Goal: Task Accomplishment & Management: Complete application form

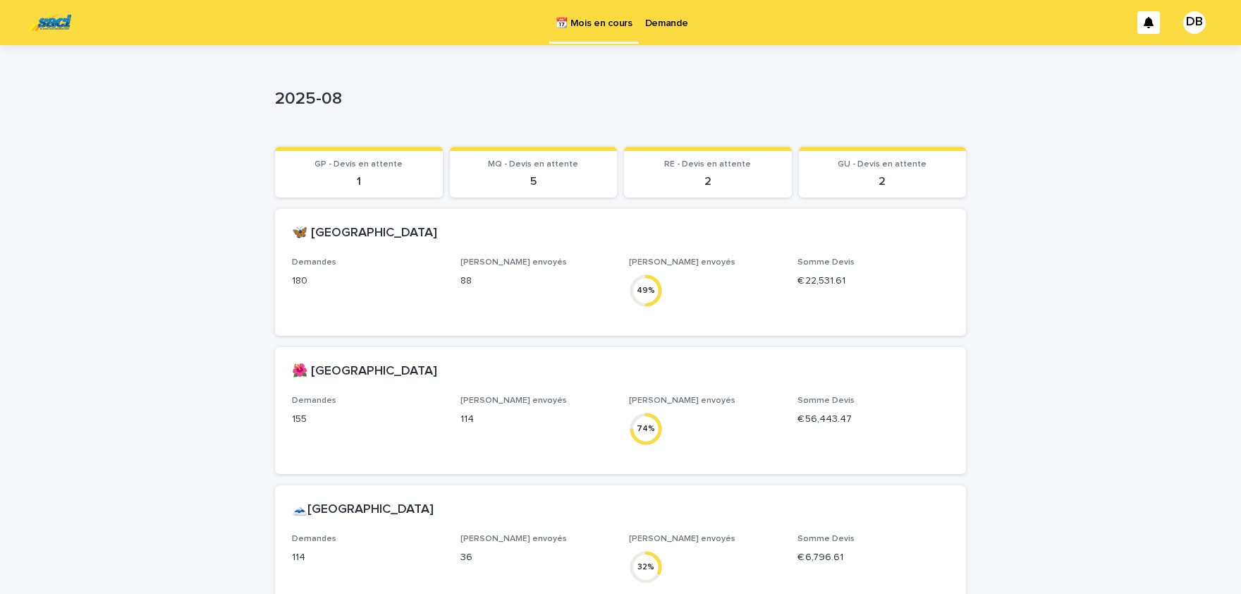
click at [681, 23] on p "Demande" at bounding box center [666, 15] width 43 height 30
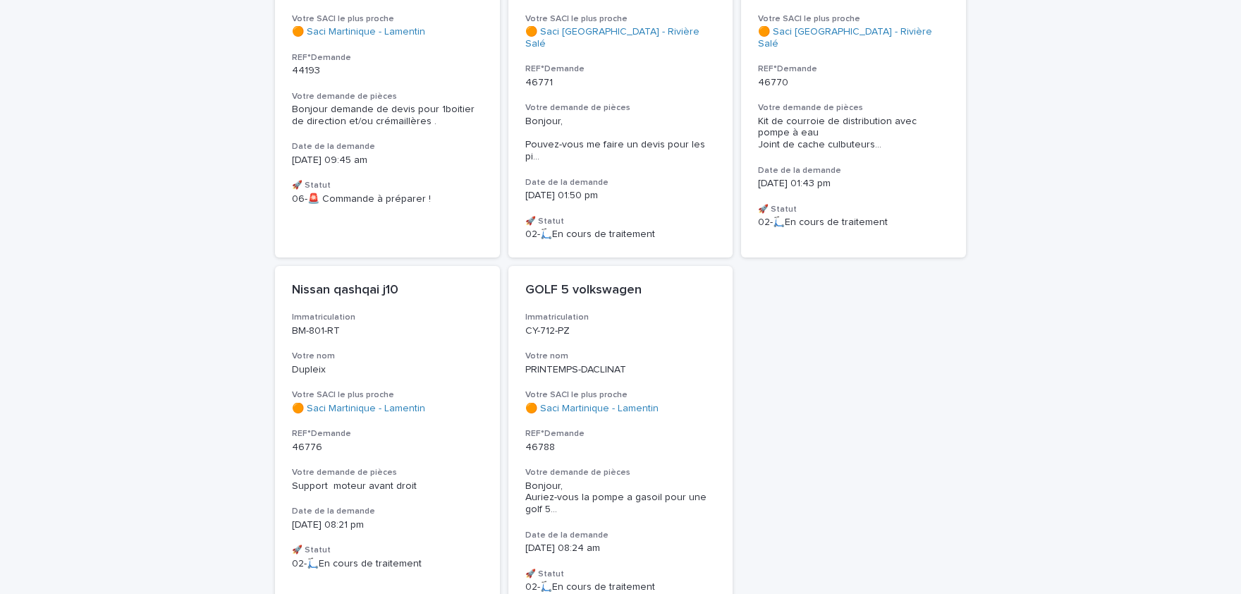
scroll to position [233, 0]
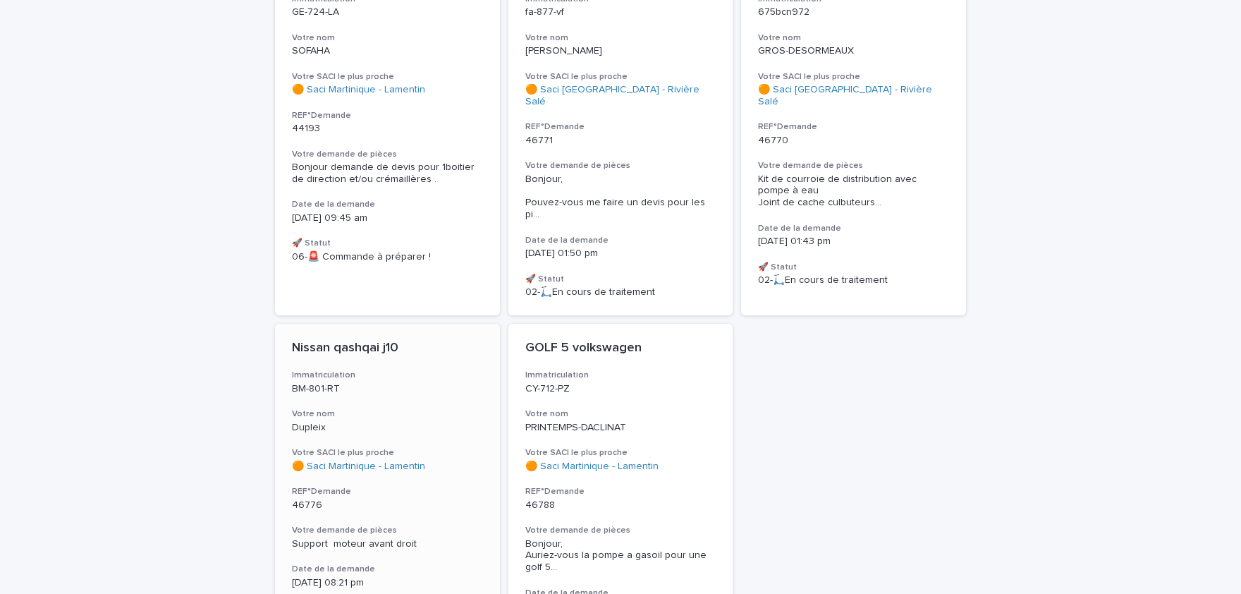
click at [372, 524] on h3 "Votre demande de pièces" at bounding box center [387, 529] width 191 height 11
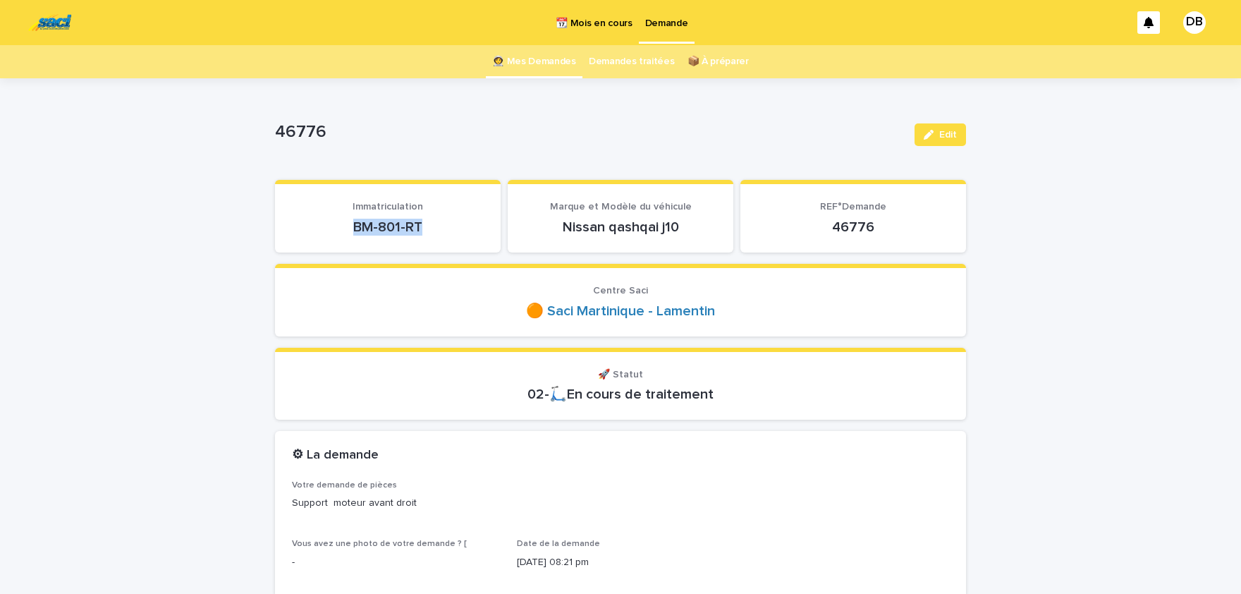
drag, startPoint x: 421, startPoint y: 227, endPoint x: 343, endPoint y: 235, distance: 78.6
click at [343, 235] on p "BM-801-RT" at bounding box center [388, 227] width 192 height 17
copy p "BM-801-RT"
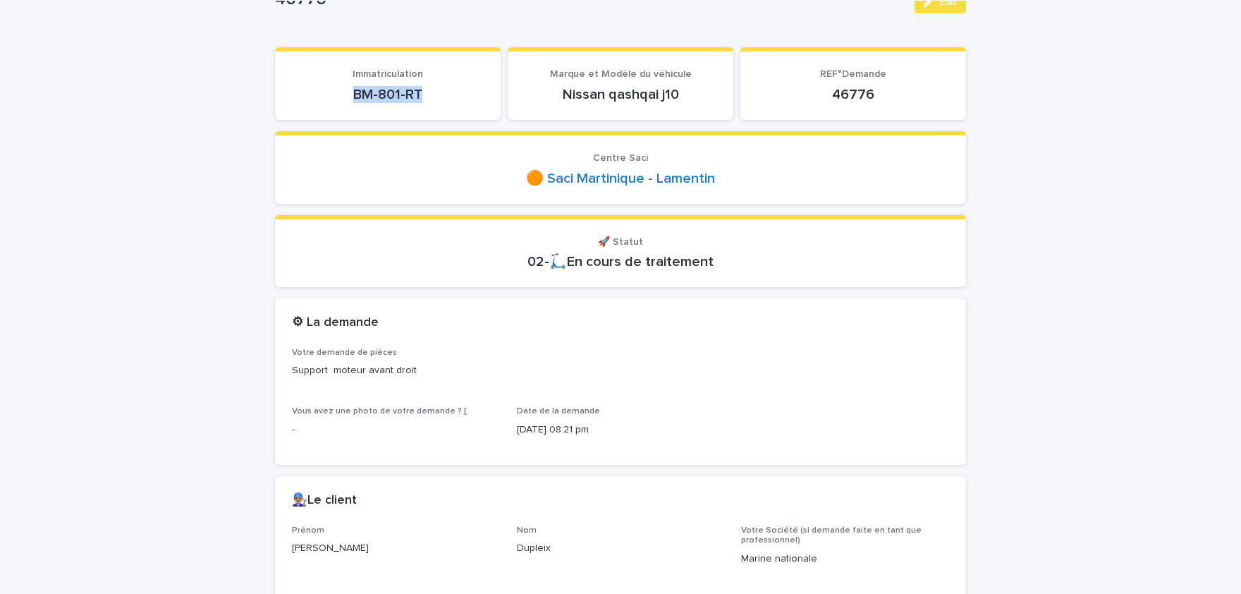
scroll to position [407, 0]
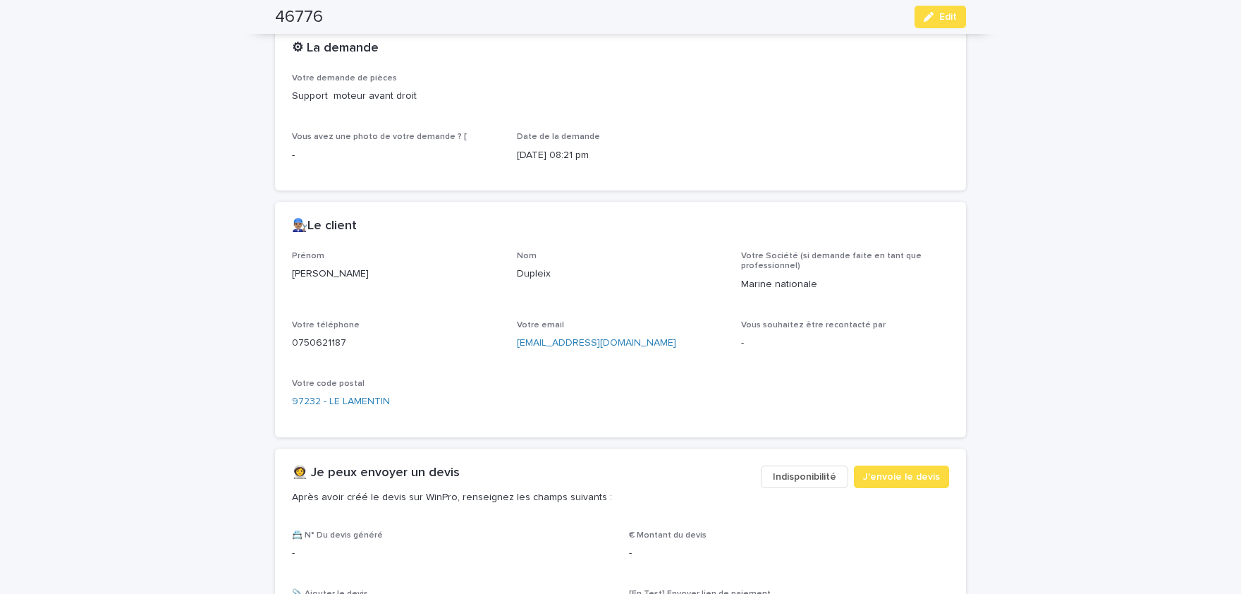
click at [300, 271] on p "Cedric" at bounding box center [396, 273] width 208 height 15
copy p "Cedric"
click at [541, 266] on p "Dupleix" at bounding box center [621, 273] width 208 height 15
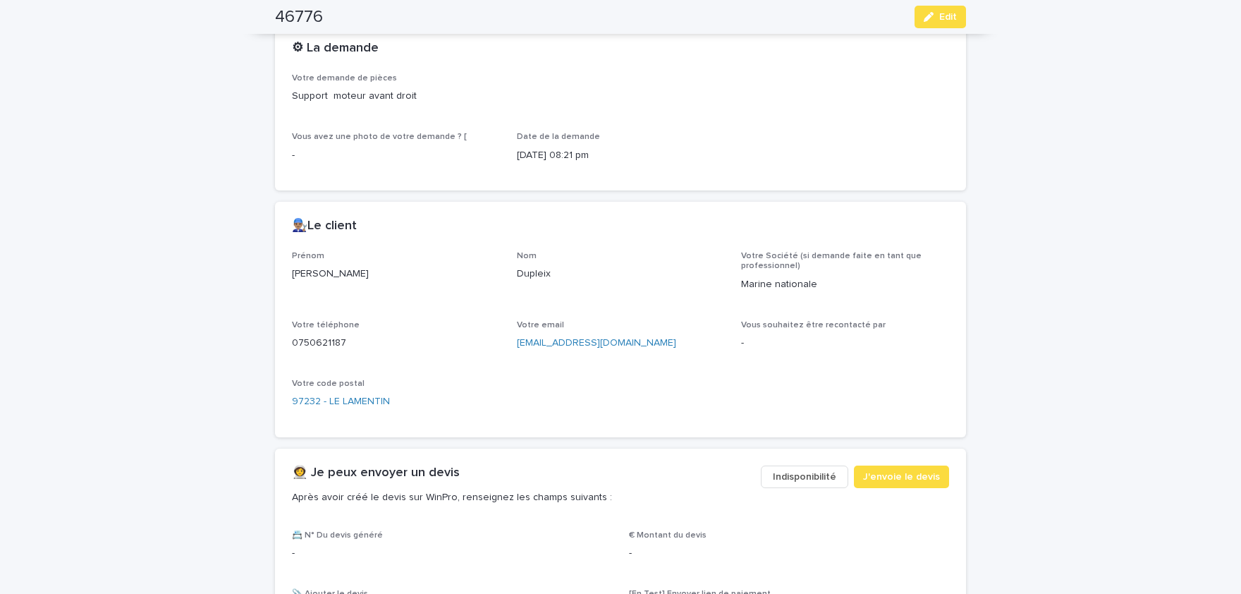
copy p "Dupleix"
click at [329, 338] on p "0750621187" at bounding box center [396, 343] width 208 height 15
copy p "0750621187"
click at [947, 8] on button "Edit" at bounding box center [939, 17] width 51 height 23
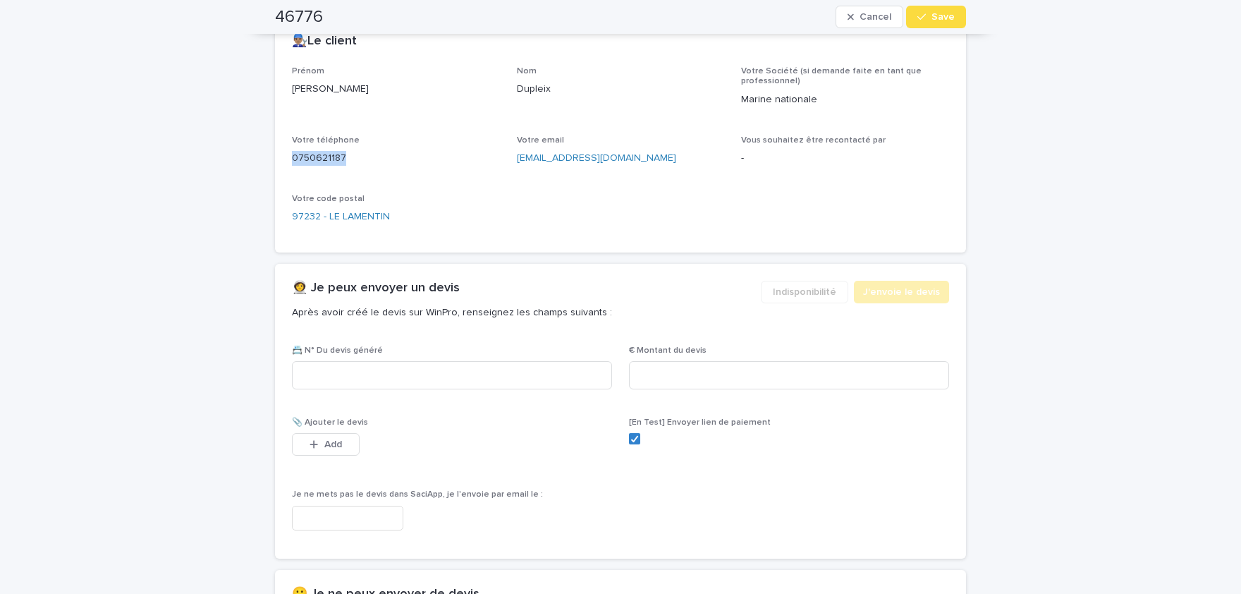
scroll to position [682, 0]
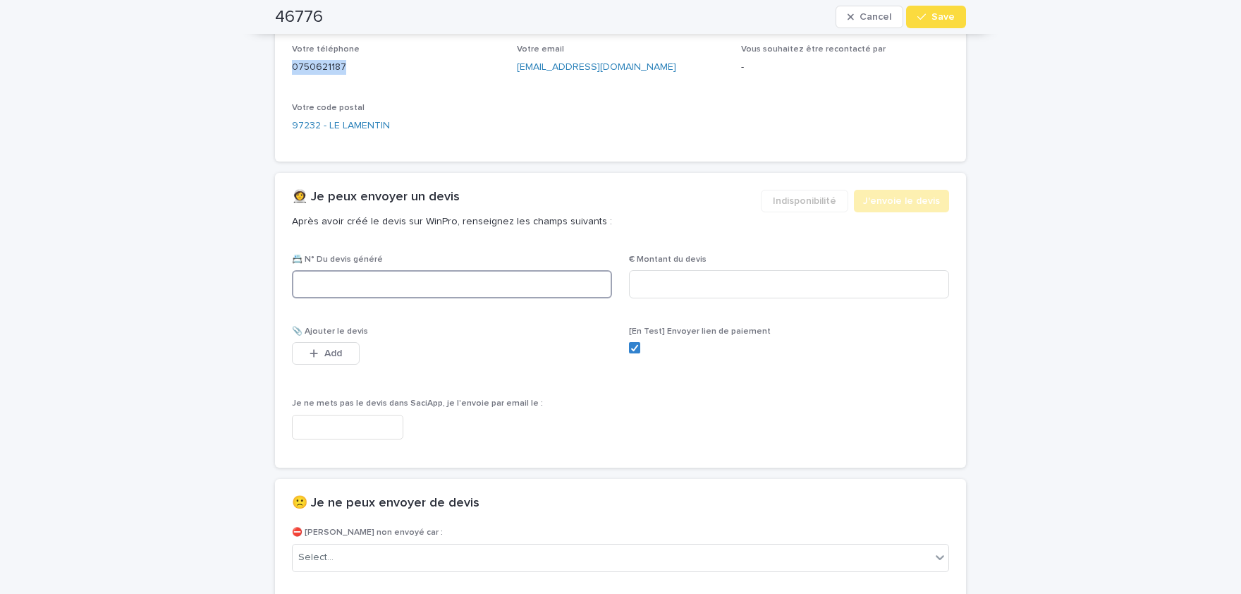
click at [403, 286] on input at bounding box center [452, 284] width 320 height 28
paste input "********"
type input "********"
click at [794, 274] on input at bounding box center [789, 284] width 320 height 28
paste input "****"
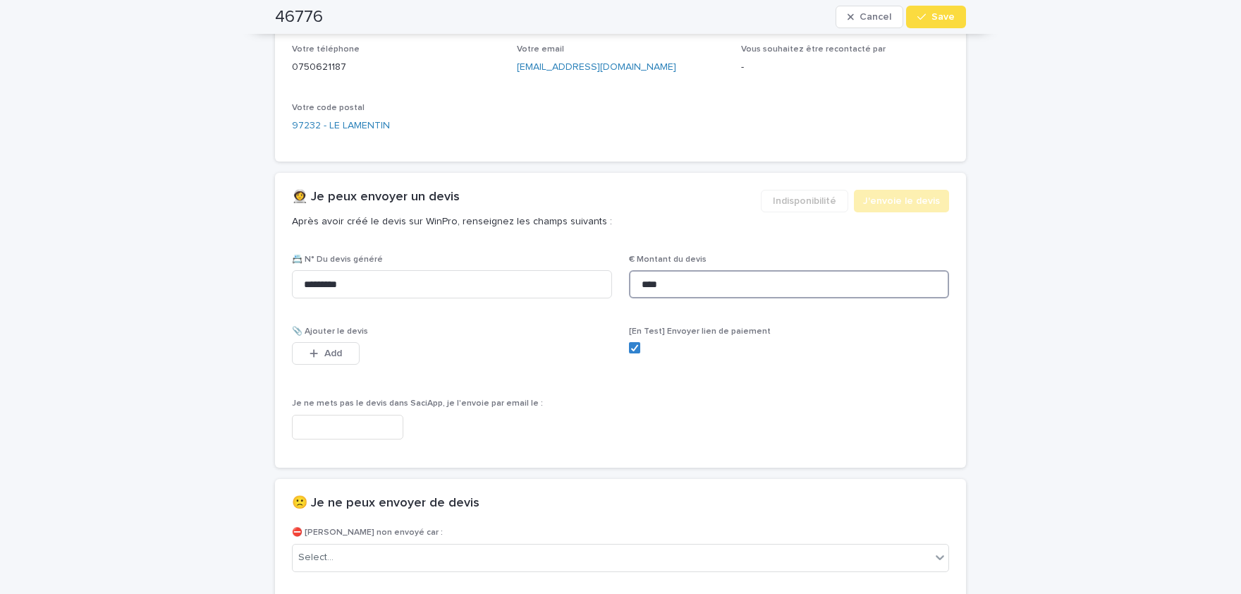
scroll to position [692, 0]
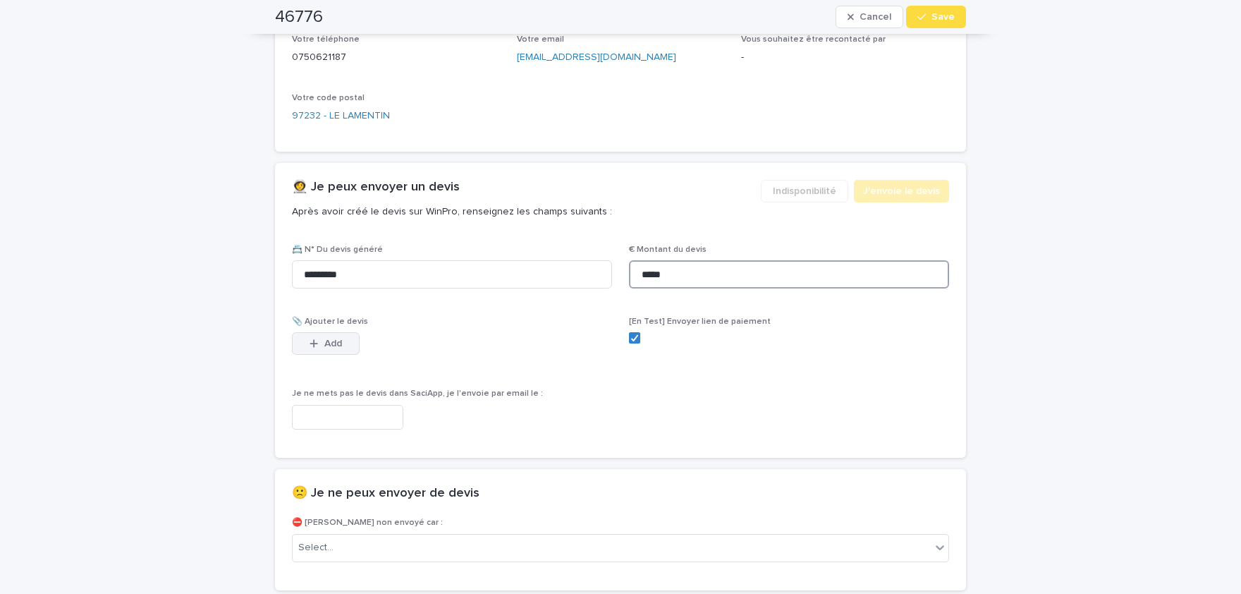
type input "*****"
click at [352, 345] on button "Add" at bounding box center [326, 343] width 68 height 23
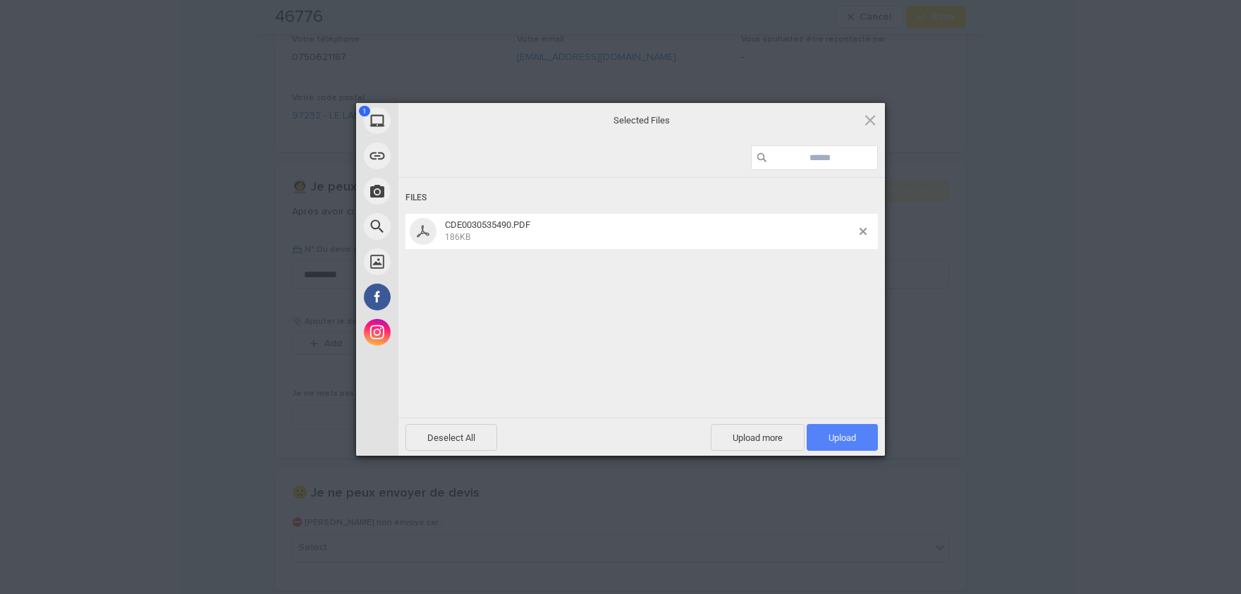
click at [846, 438] on span "Upload 1" at bounding box center [841, 437] width 27 height 11
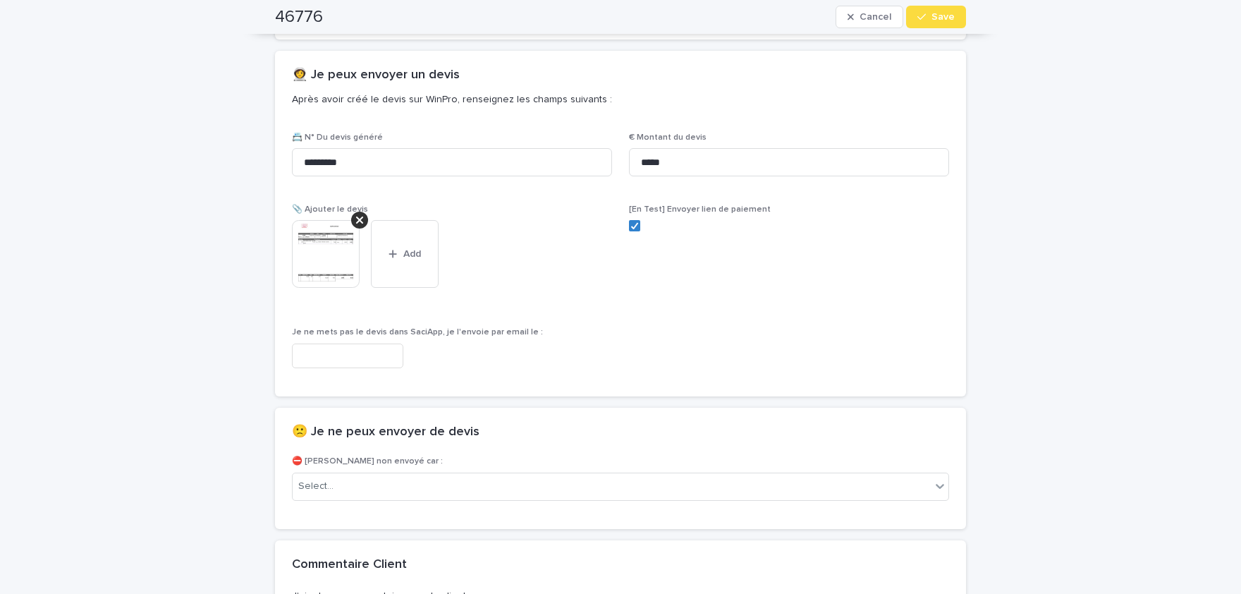
scroll to position [922, 0]
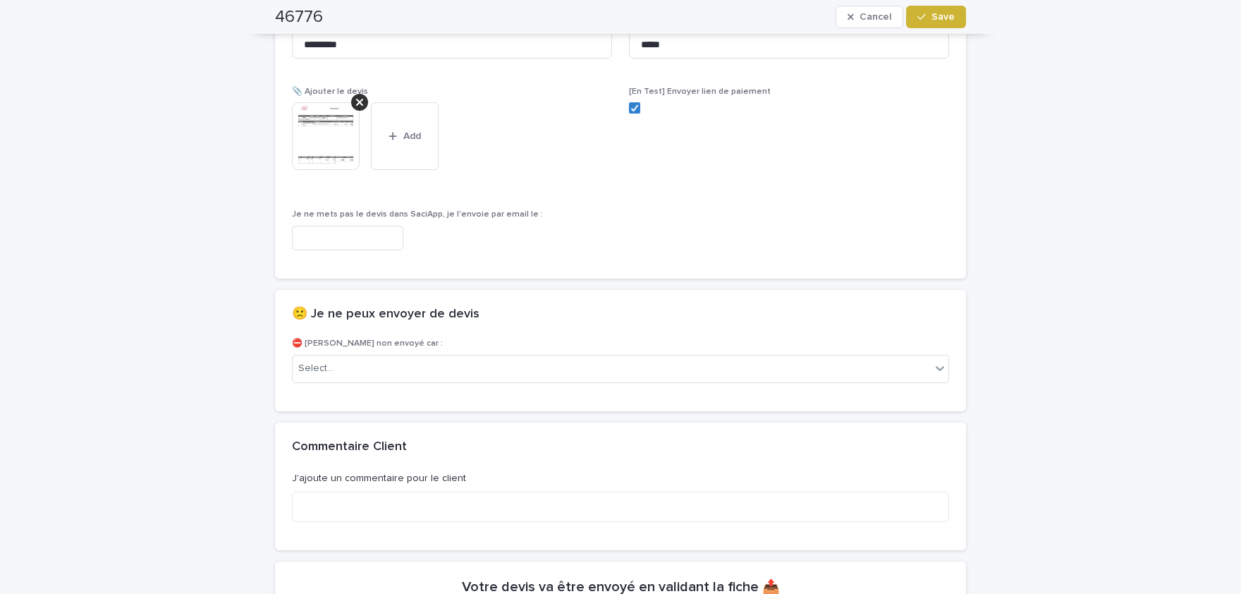
click at [939, 10] on button "Save" at bounding box center [936, 17] width 60 height 23
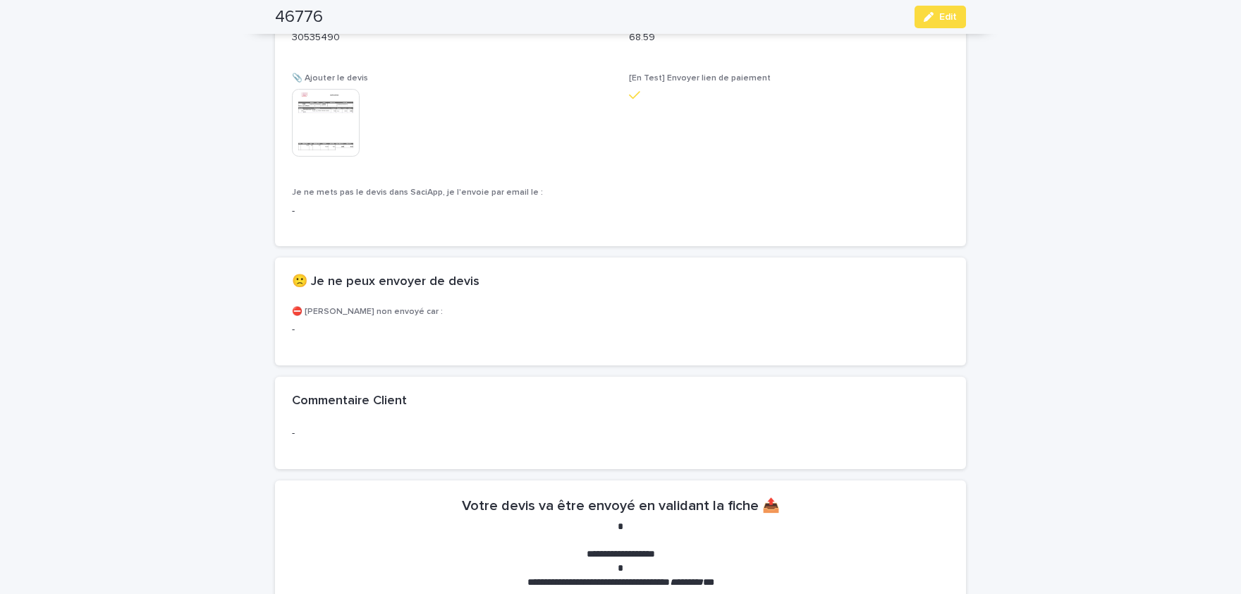
scroll to position [882, 0]
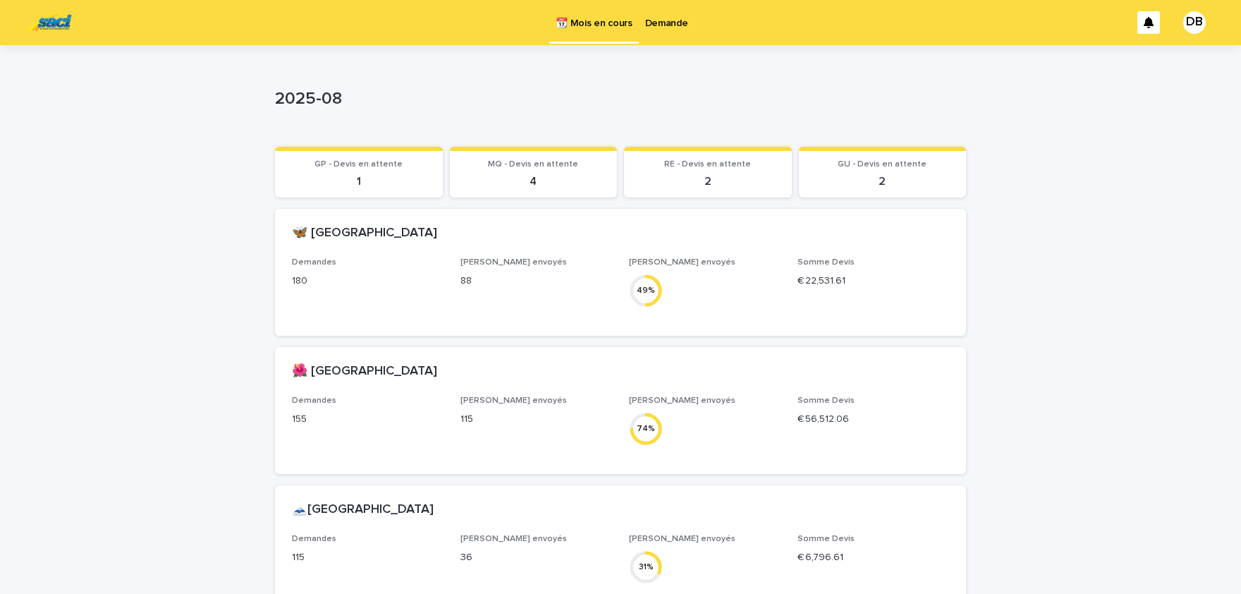
click at [667, 18] on p "Demande" at bounding box center [666, 15] width 43 height 30
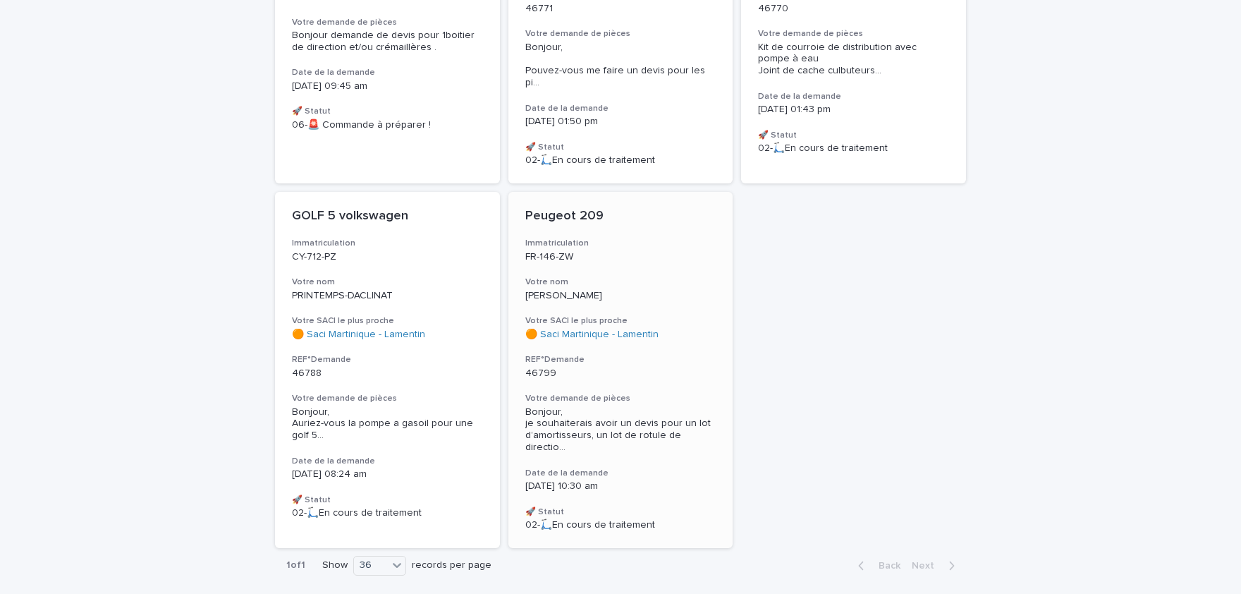
scroll to position [388, 0]
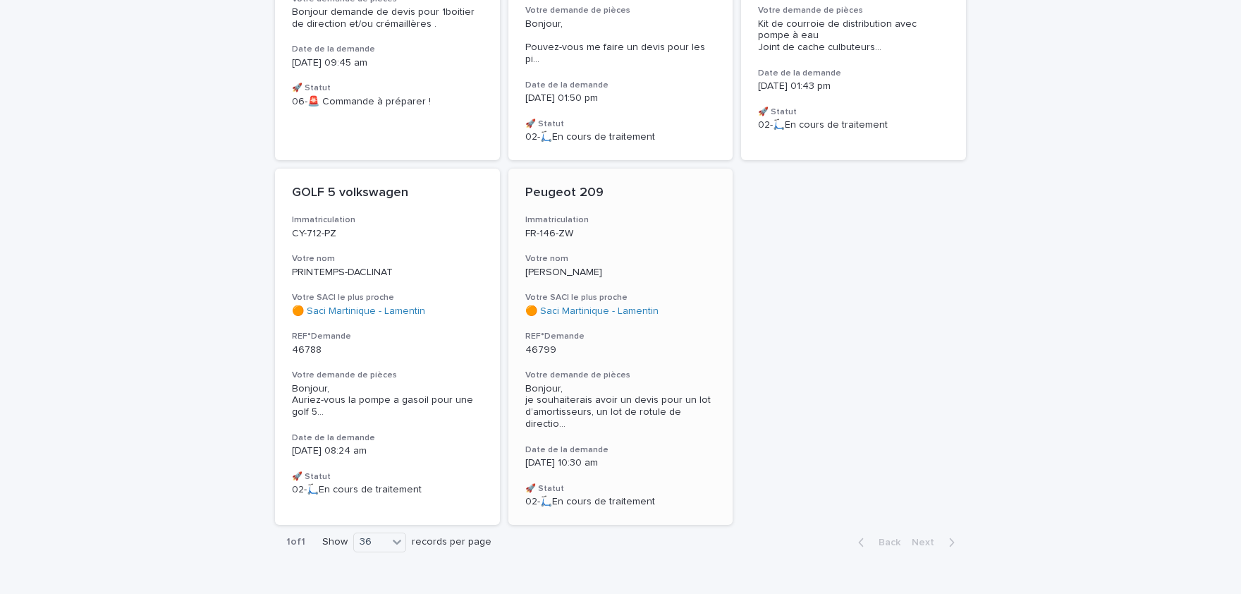
click at [625, 380] on div "Bonjour, je souhaiterais avoir un devis pour un lot d’amortisseurs, un lot de r…" at bounding box center [620, 405] width 191 height 50
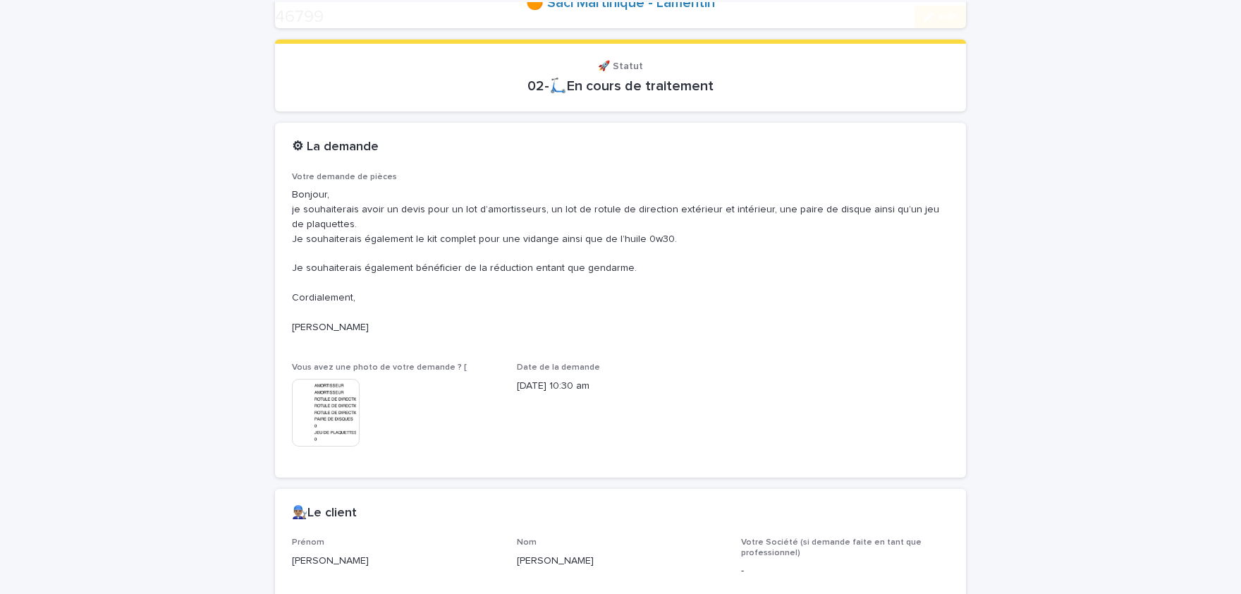
scroll to position [349, 0]
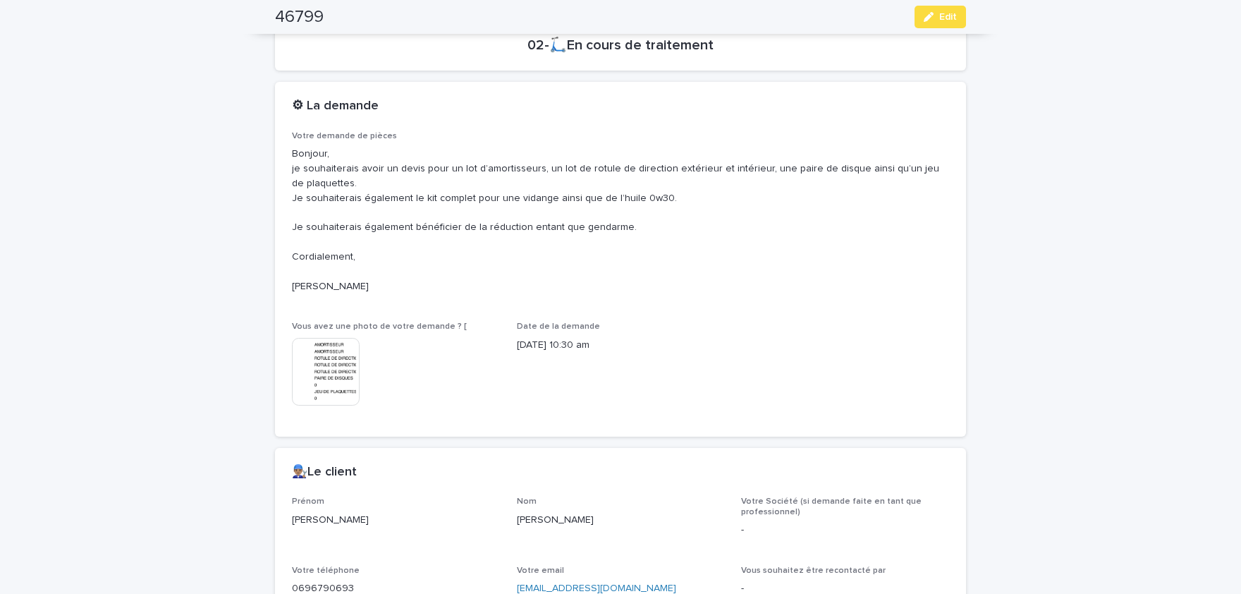
click at [348, 367] on img at bounding box center [326, 372] width 68 height 68
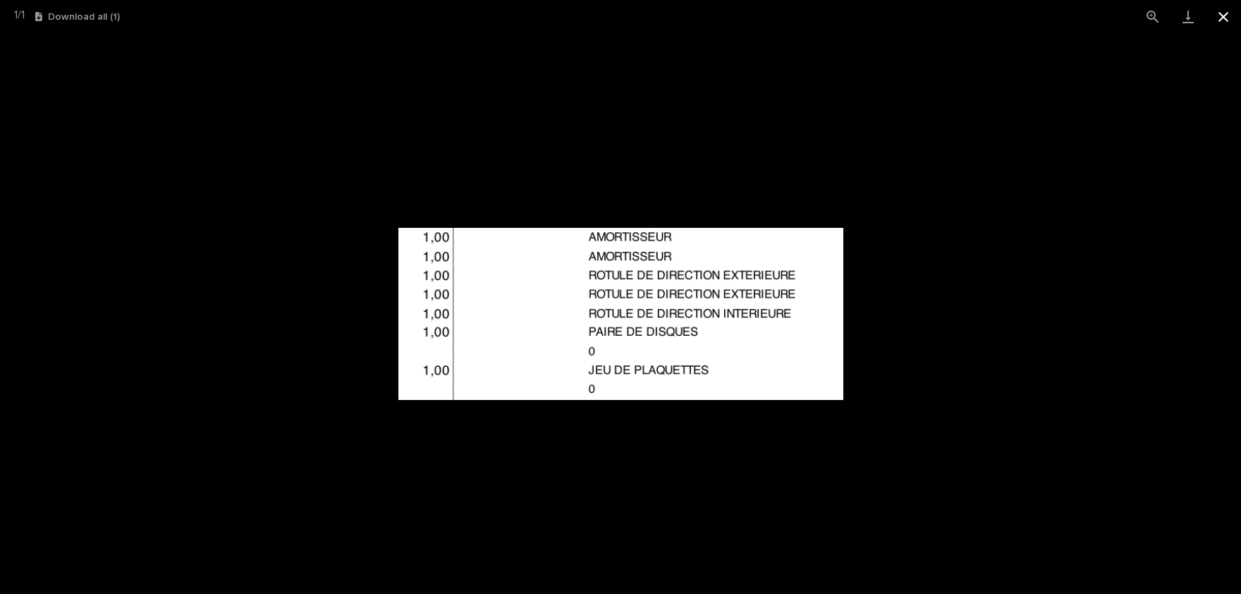
click at [1222, 18] on button "Close gallery" at bounding box center [1222, 16] width 35 height 33
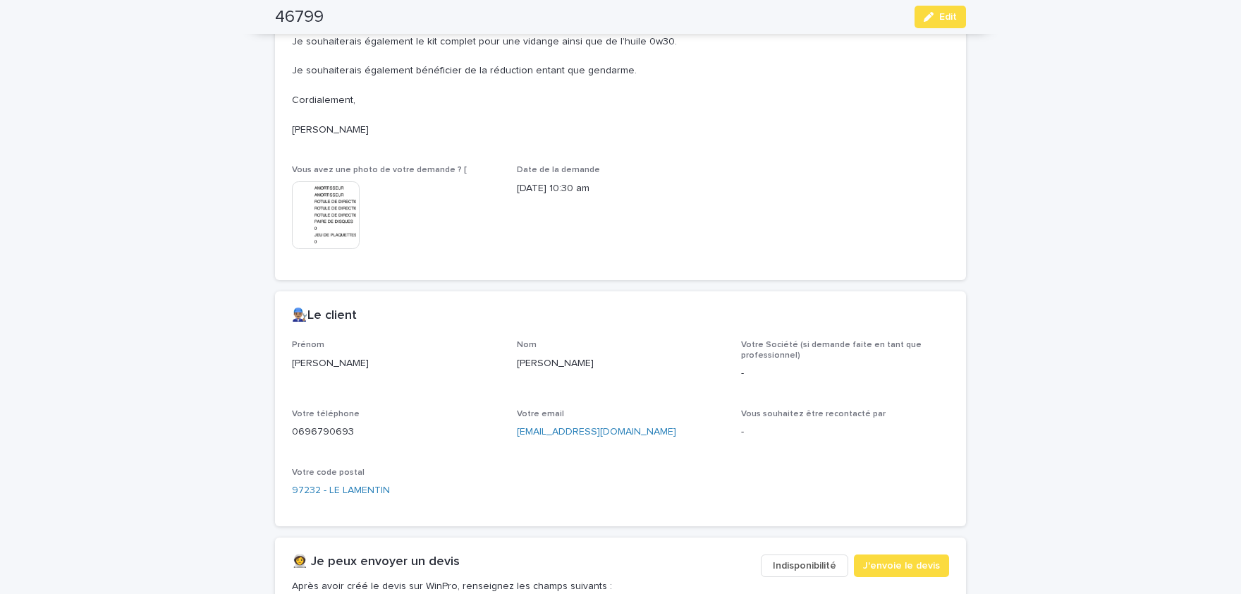
scroll to position [523, 0]
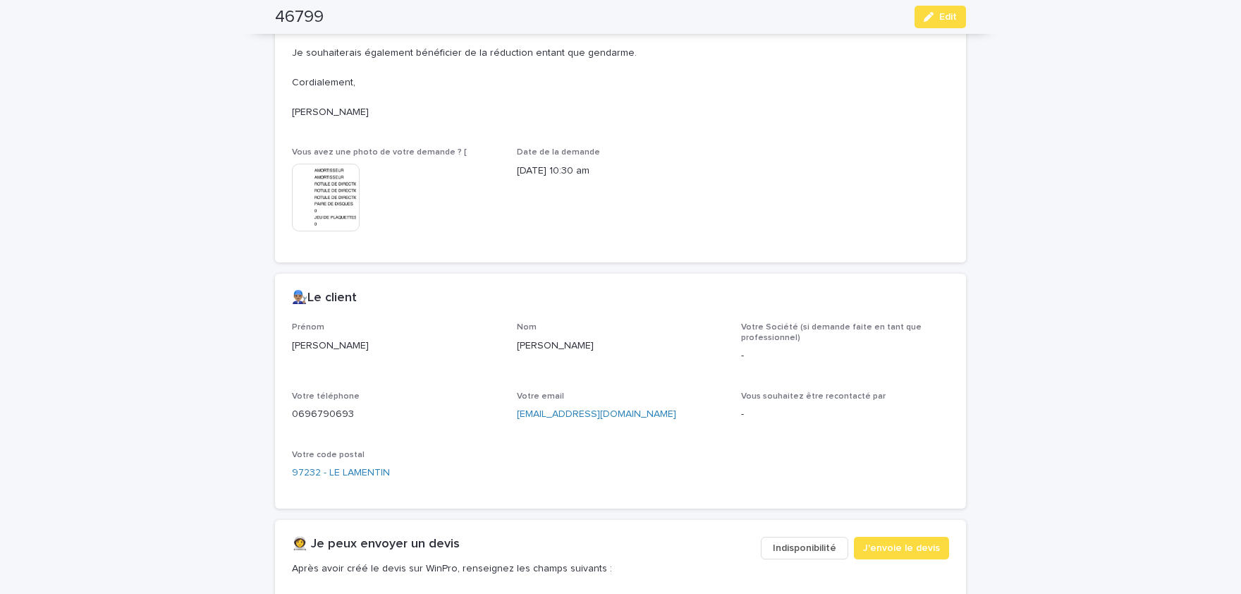
click at [331, 190] on img at bounding box center [326, 198] width 68 height 68
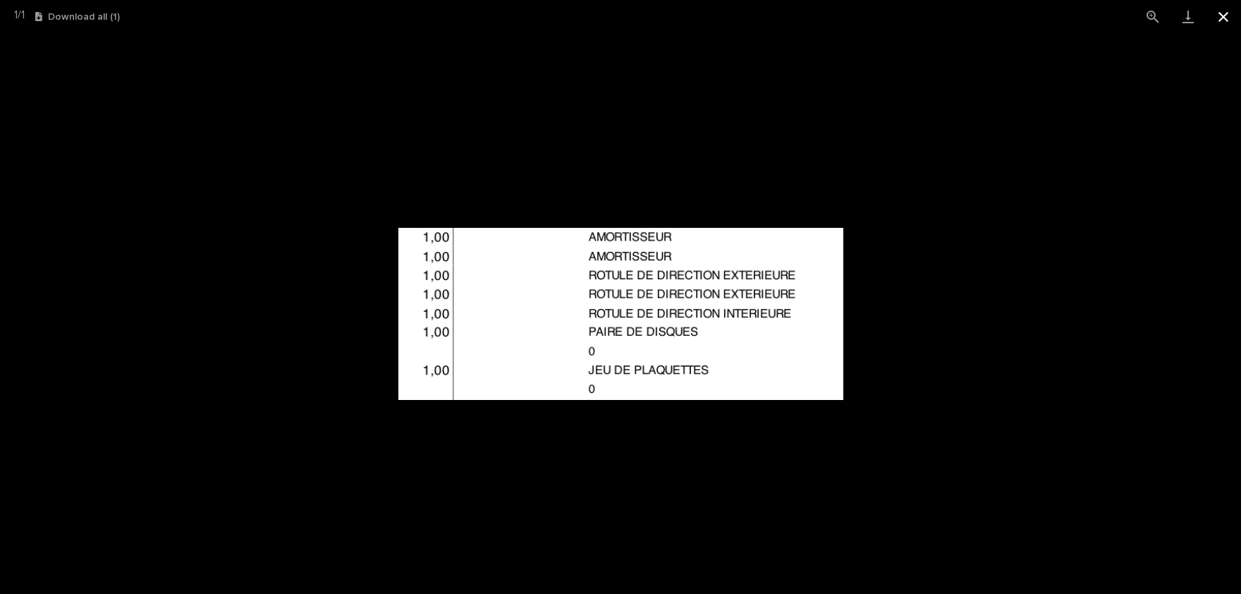
click at [1221, 14] on button "Close gallery" at bounding box center [1222, 16] width 35 height 33
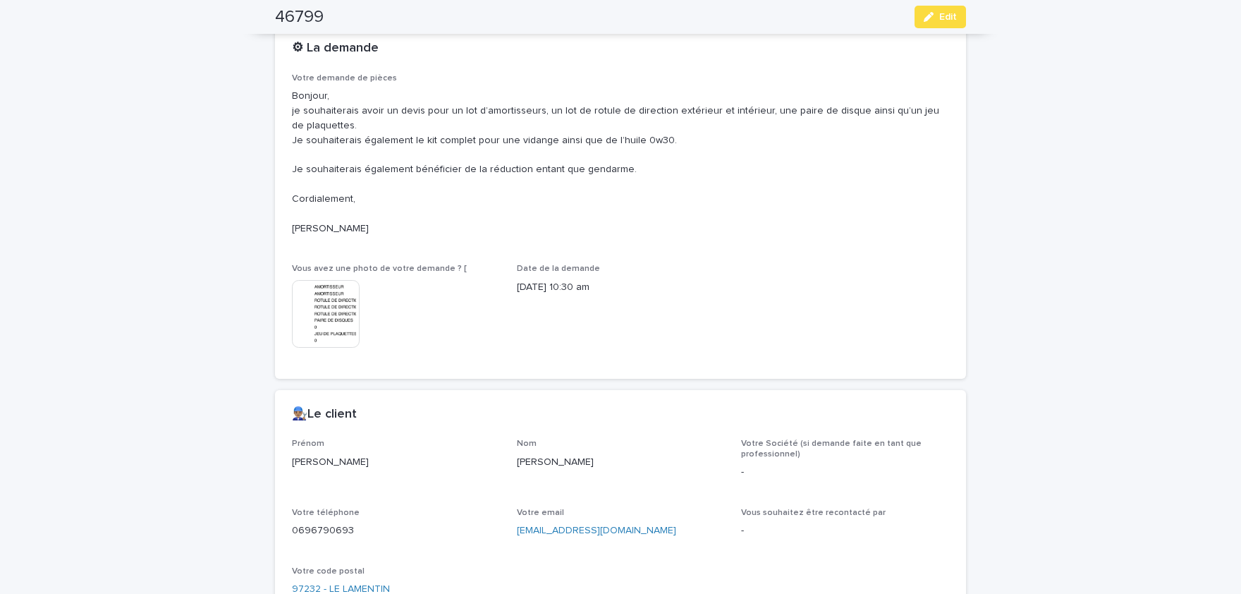
scroll to position [290, 0]
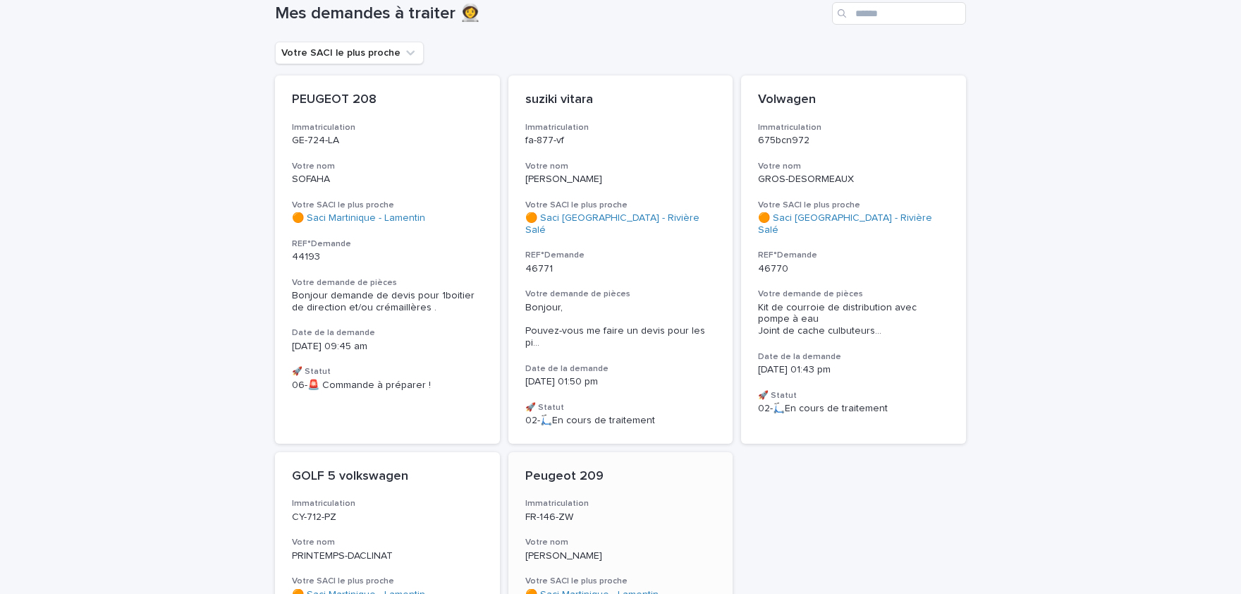
scroll to position [233, 0]
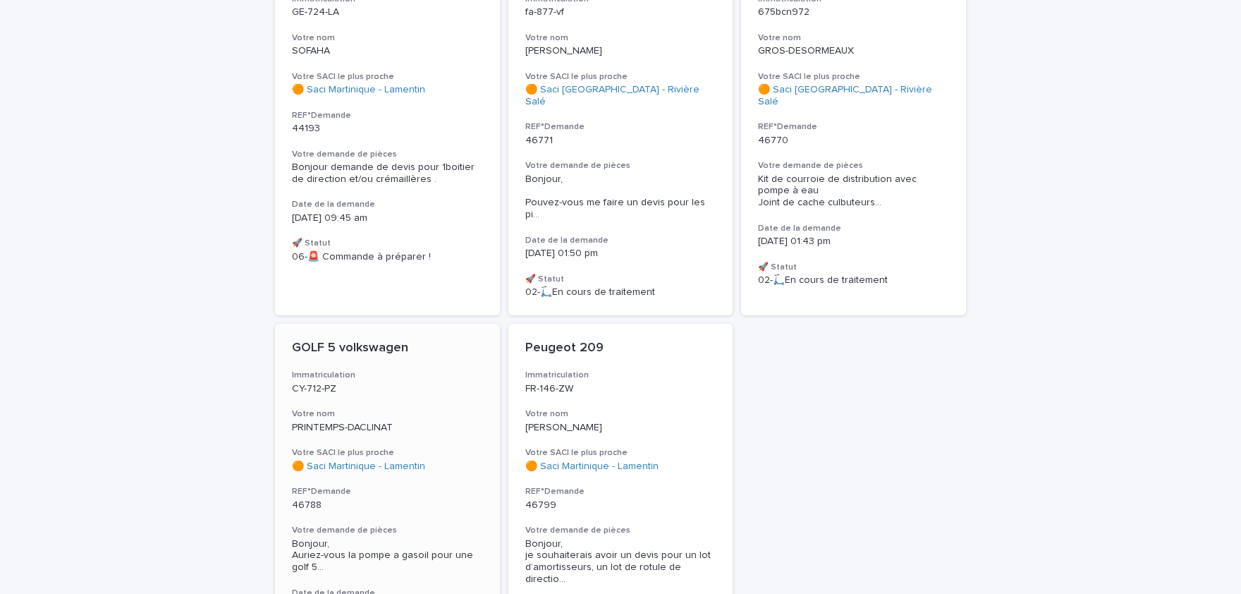
click at [473, 499] on p "46788" at bounding box center [387, 505] width 191 height 12
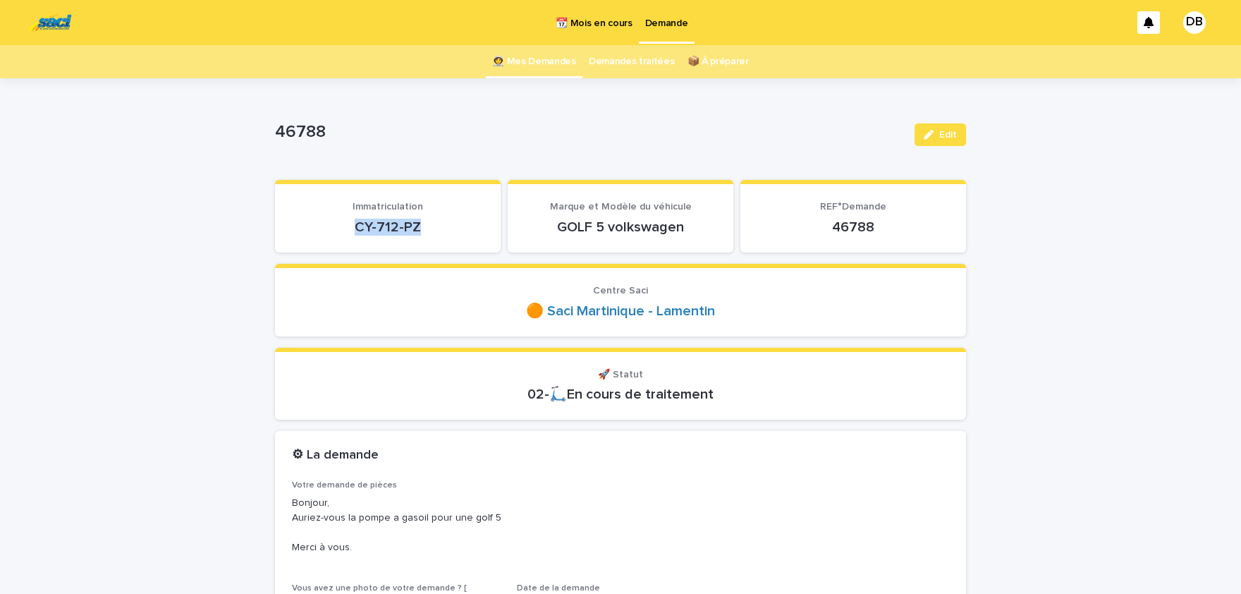
drag, startPoint x: 422, startPoint y: 231, endPoint x: 305, endPoint y: 229, distance: 117.0
click at [305, 229] on p "CY-712-PZ" at bounding box center [388, 227] width 192 height 17
copy p "CY-712-PZ"
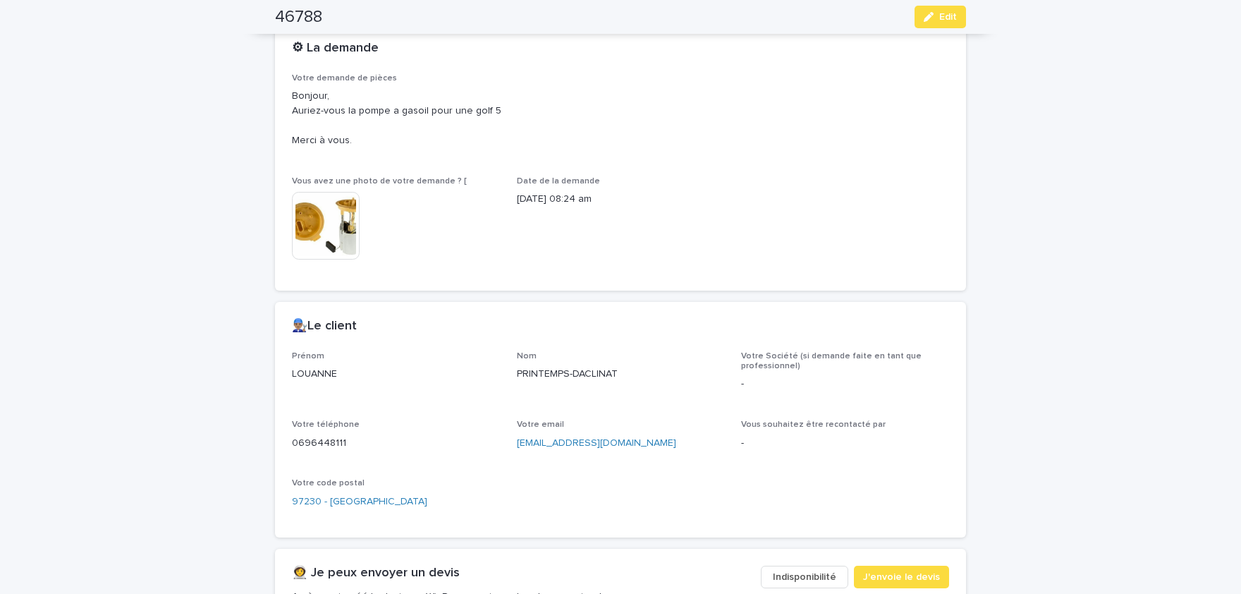
click at [324, 371] on p "LOUANNE" at bounding box center [396, 374] width 208 height 15
copy p "LOUANNE"
drag, startPoint x: 517, startPoint y: 371, endPoint x: 596, endPoint y: 368, distance: 79.0
click at [632, 364] on div "PRINTEMPS-DACLINAT" at bounding box center [621, 373] width 208 height 18
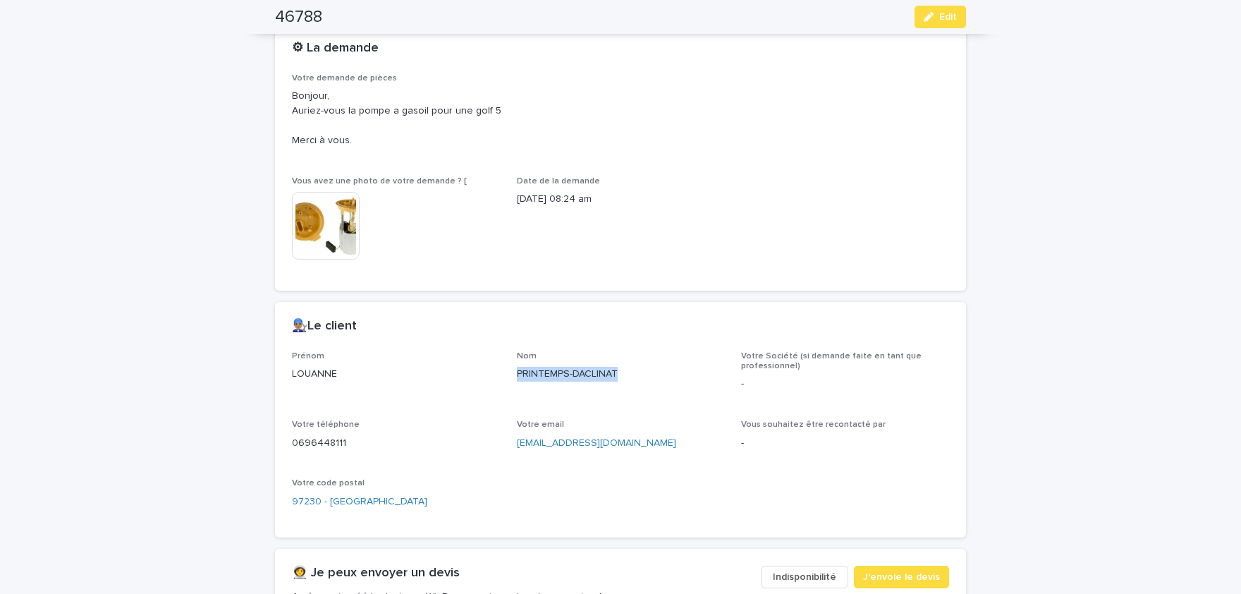
copy p "PRINTEMPS-DACLINAT"
click at [328, 438] on p "0696448111" at bounding box center [396, 443] width 208 height 15
copy p "0696448111"
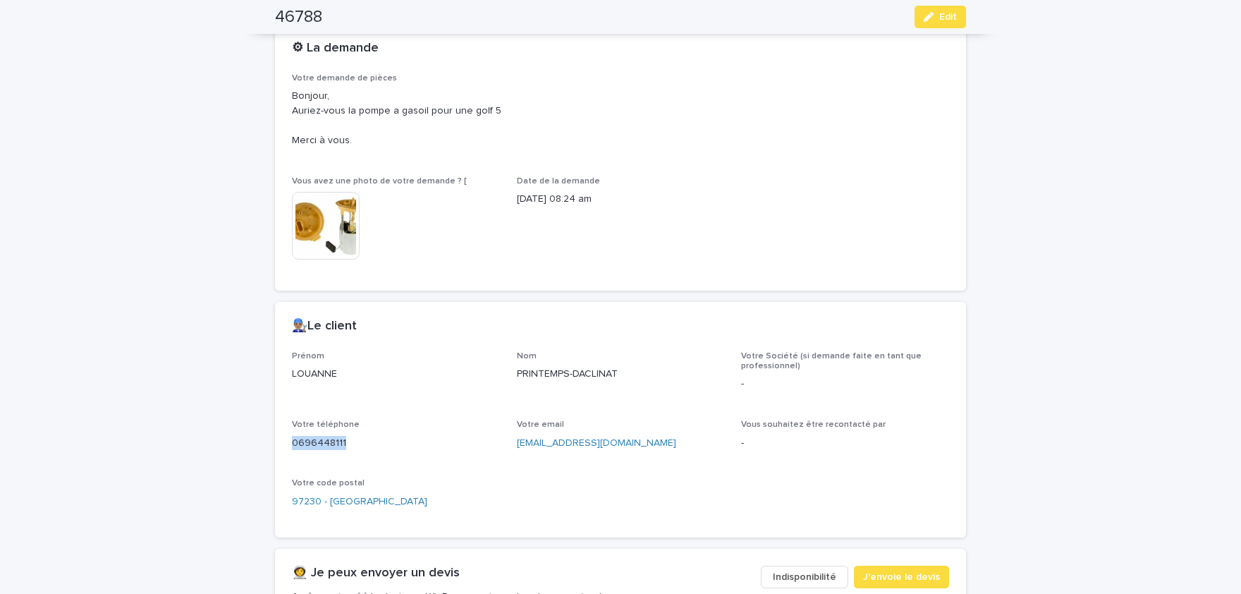
drag, startPoint x: 932, startPoint y: 20, endPoint x: 569, endPoint y: 306, distance: 461.8
click at [930, 18] on icon "button" at bounding box center [928, 17] width 10 height 10
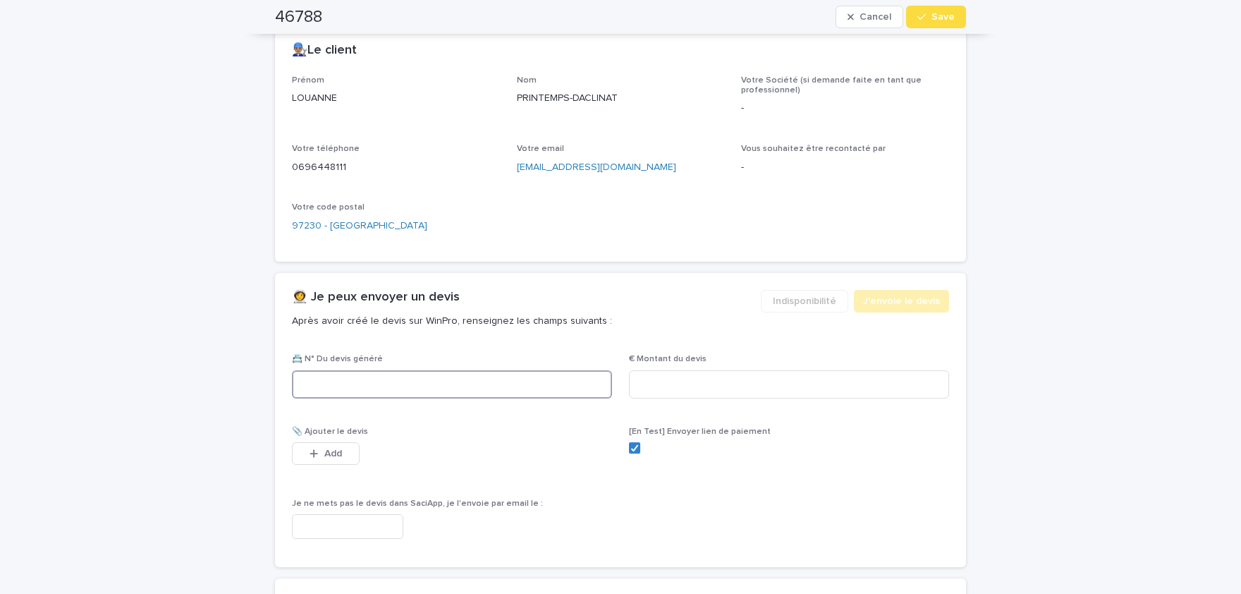
click at [462, 383] on input at bounding box center [452, 384] width 320 height 28
paste input "********"
type input "********"
click at [763, 383] on input at bounding box center [789, 384] width 320 height 28
paste input "*****"
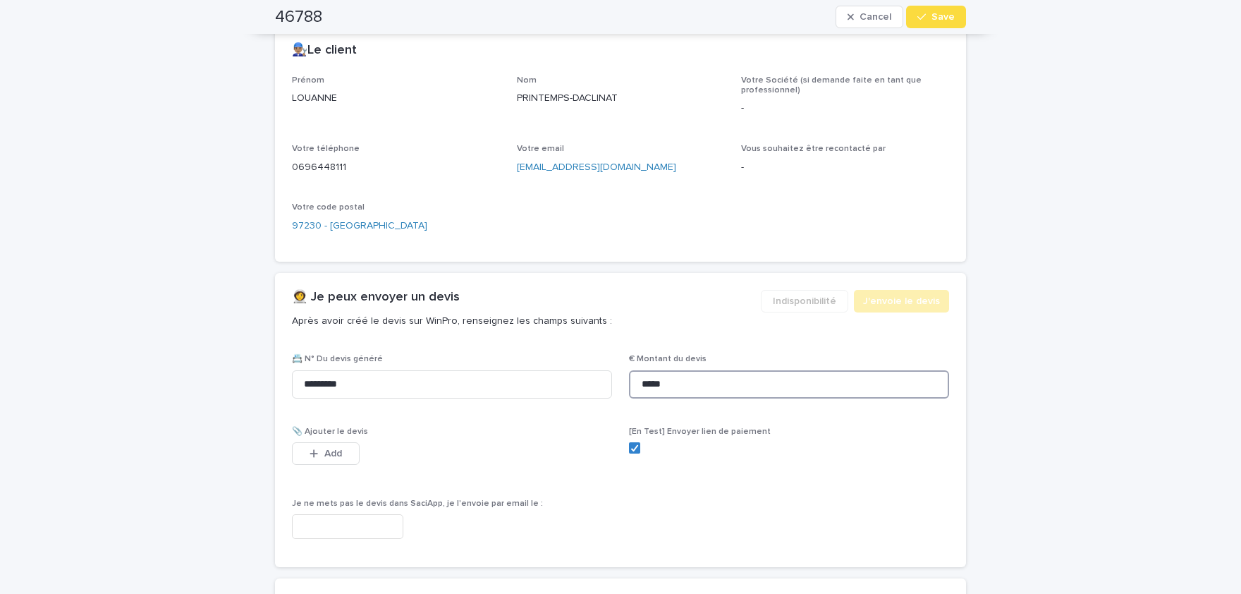
scroll to position [695, 0]
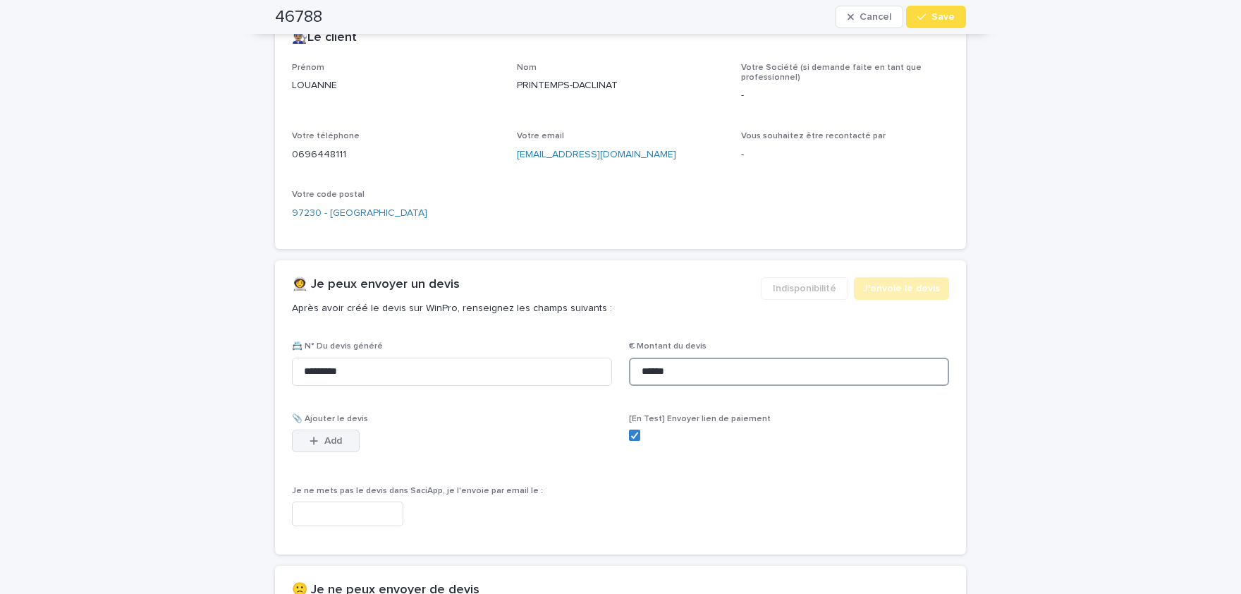
type input "******"
click at [345, 437] on button "Add" at bounding box center [326, 440] width 68 height 23
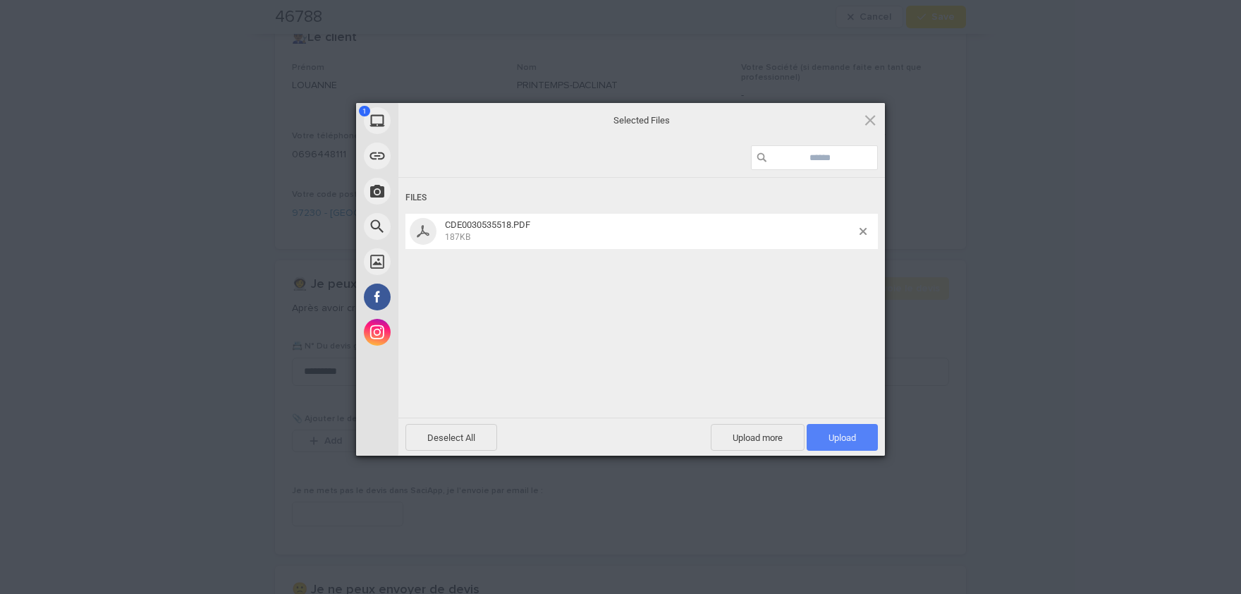
click at [842, 445] on span "Upload 1" at bounding box center [841, 437] width 71 height 27
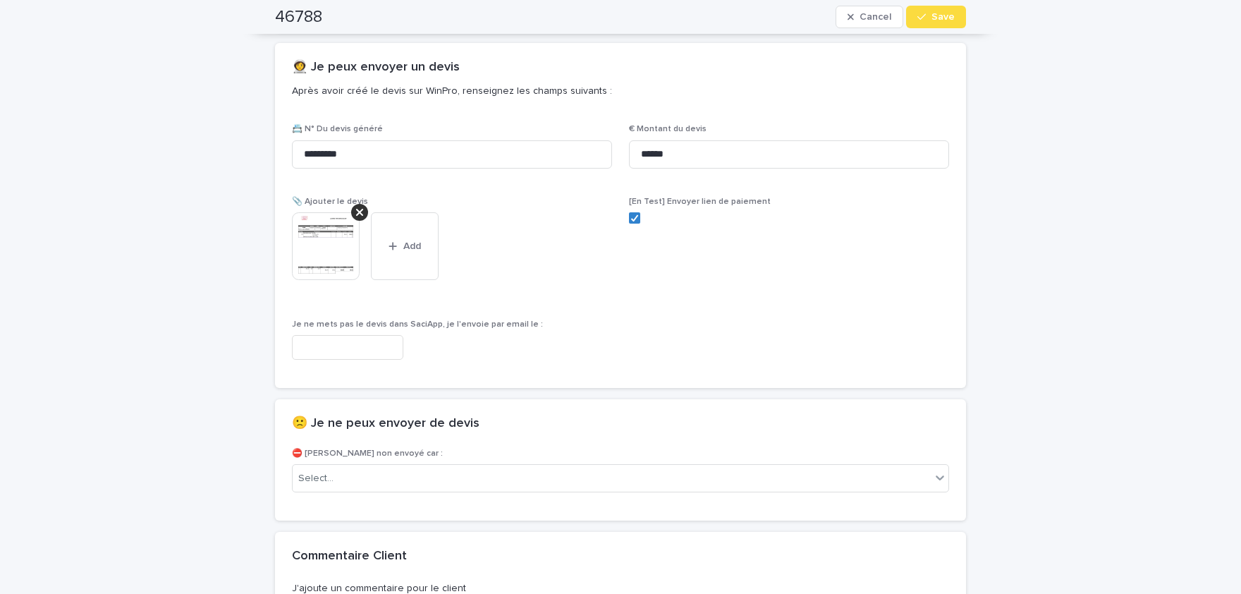
scroll to position [925, 0]
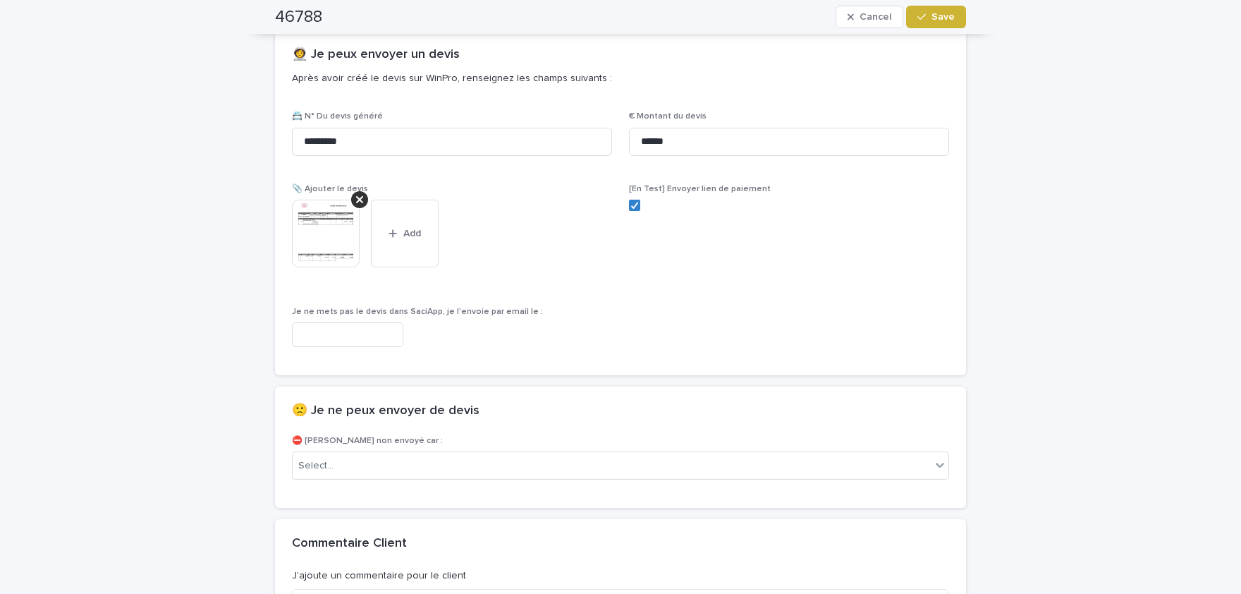
click at [945, 14] on span "Save" at bounding box center [942, 17] width 23 height 10
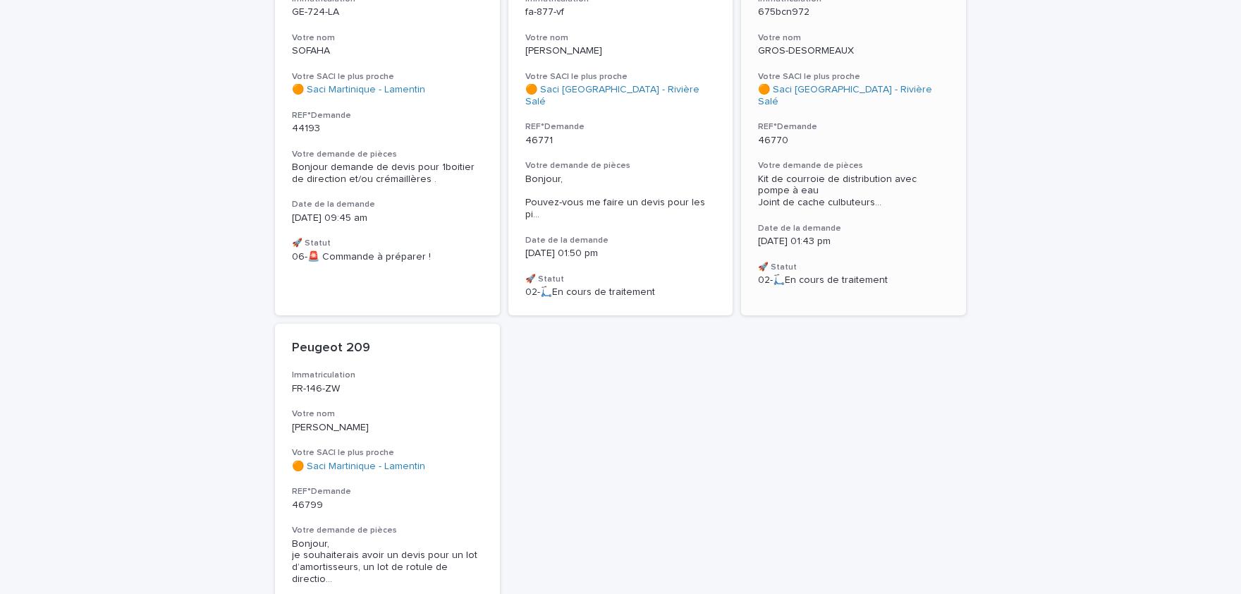
scroll to position [244, 0]
